Goal: Information Seeking & Learning: Learn about a topic

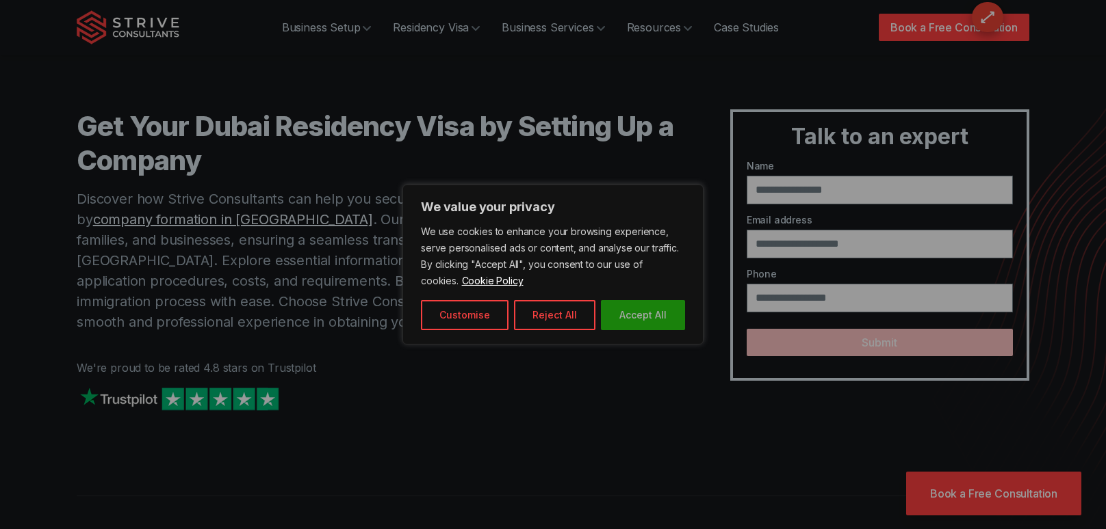
click at [624, 320] on button "Accept All" at bounding box center [643, 315] width 84 height 30
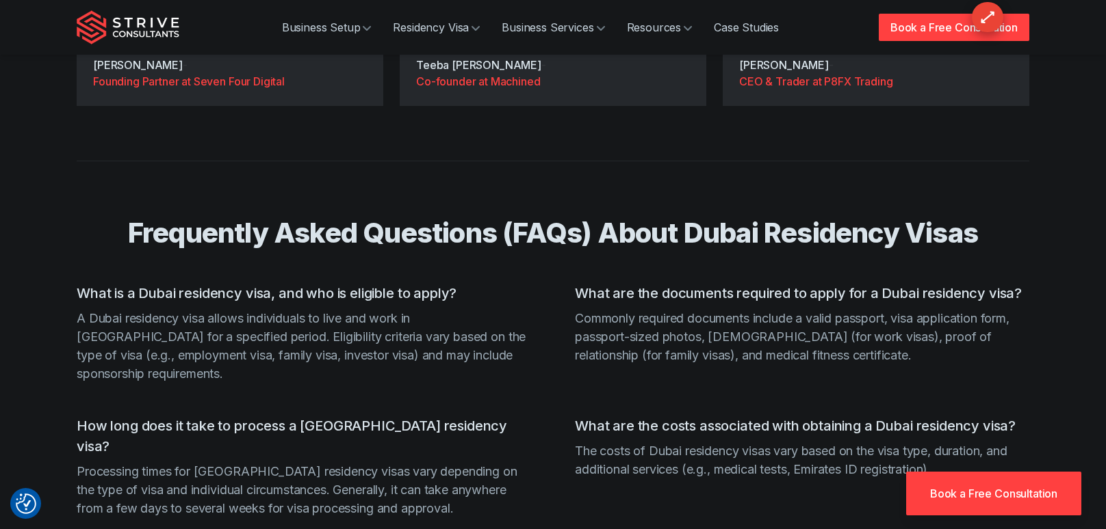
scroll to position [3646, 0]
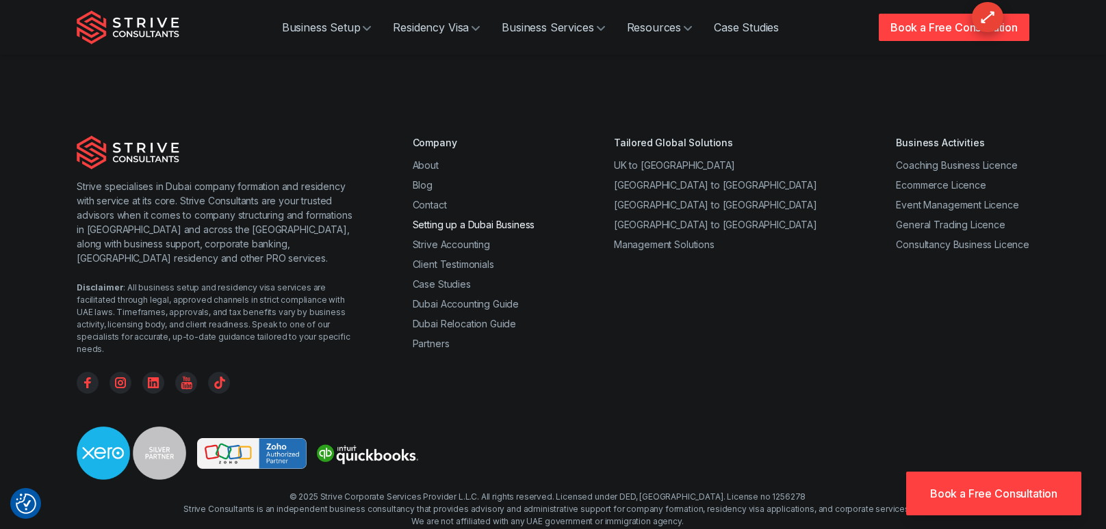
click at [508, 219] on link "Setting up a Dubai Business" at bounding box center [474, 225] width 122 height 12
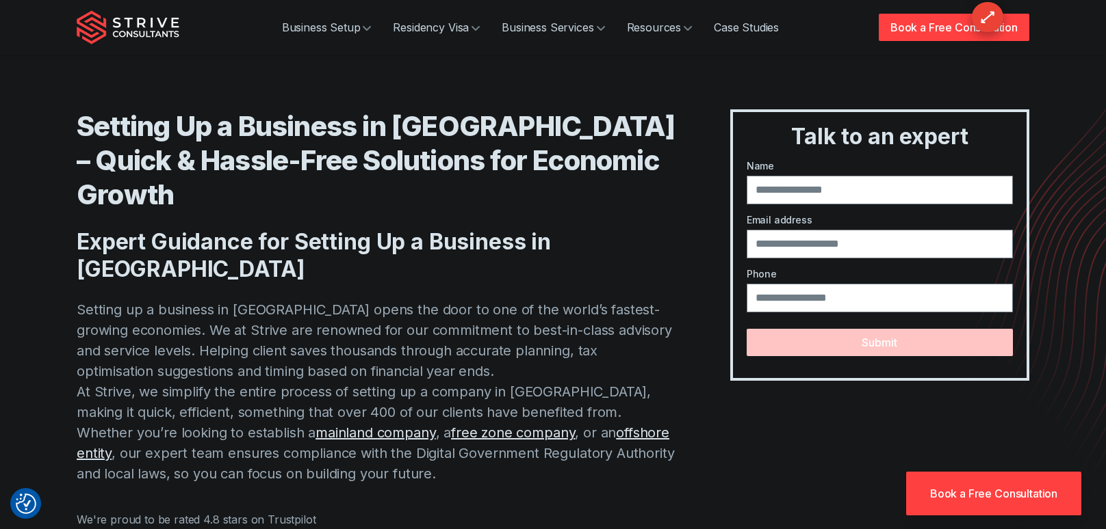
click at [602, 228] on h2 "Expert Guidance for Setting Up a Business in [GEOGRAPHIC_DATA]" at bounding box center [376, 255] width 599 height 55
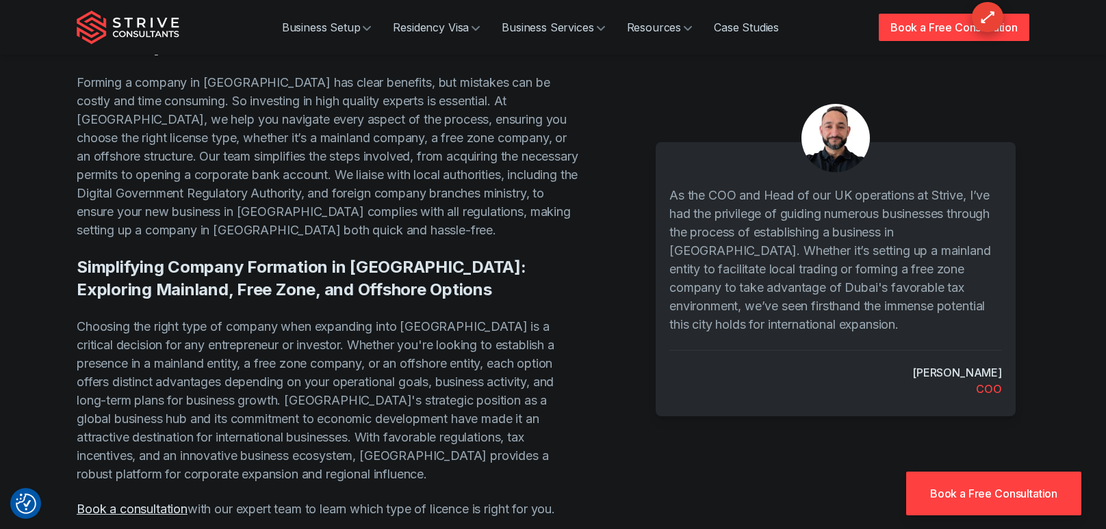
scroll to position [6447, 0]
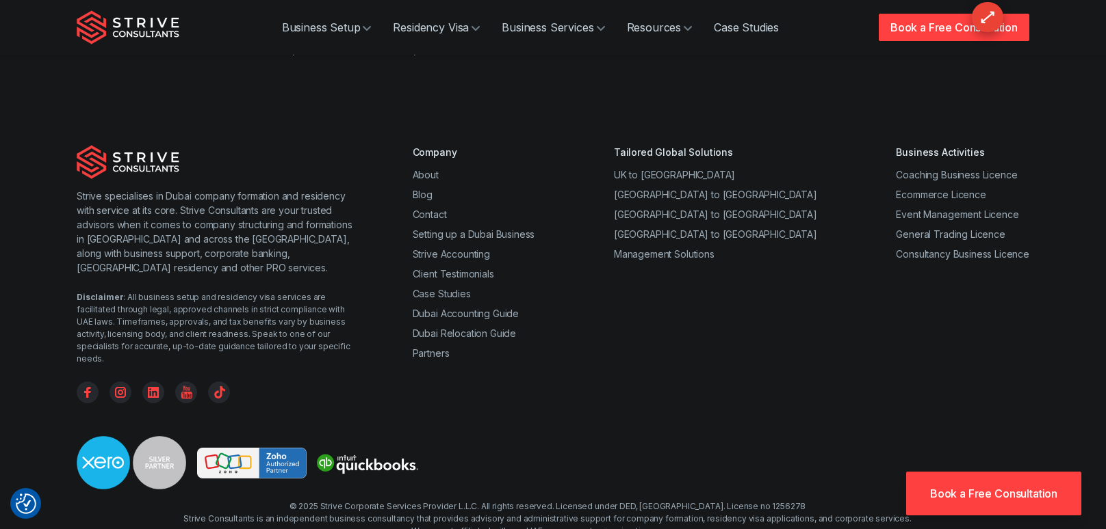
scroll to position [3635, 0]
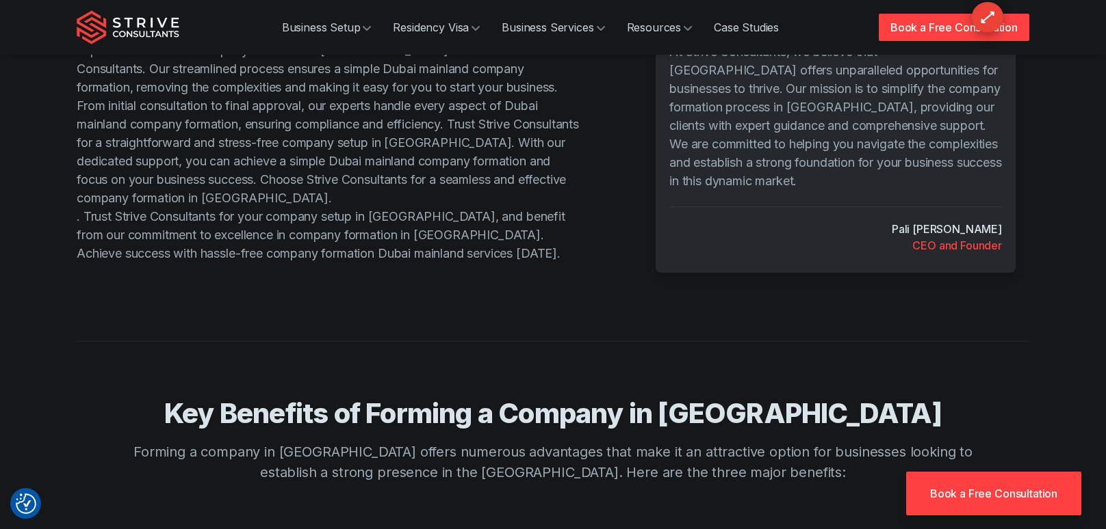
scroll to position [3302, 0]
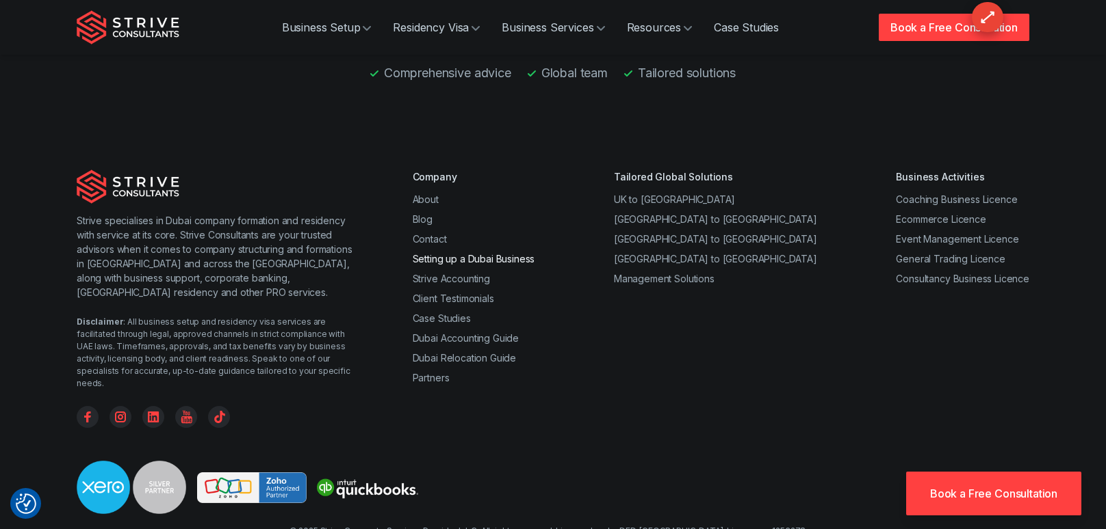
click at [493, 253] on link "Setting up a Dubai Business" at bounding box center [474, 259] width 122 height 12
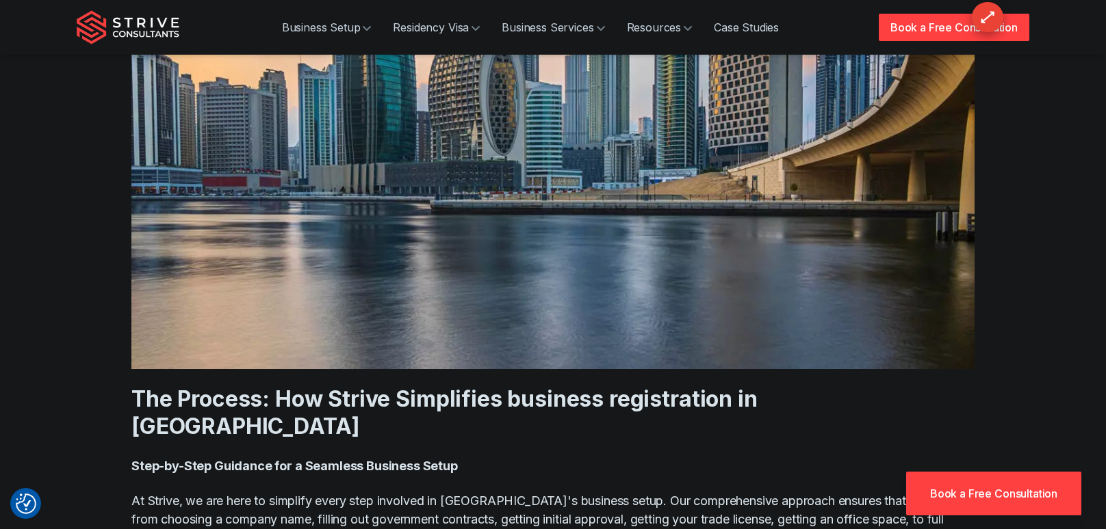
scroll to position [6406, 0]
